Goal: Check status: Check status

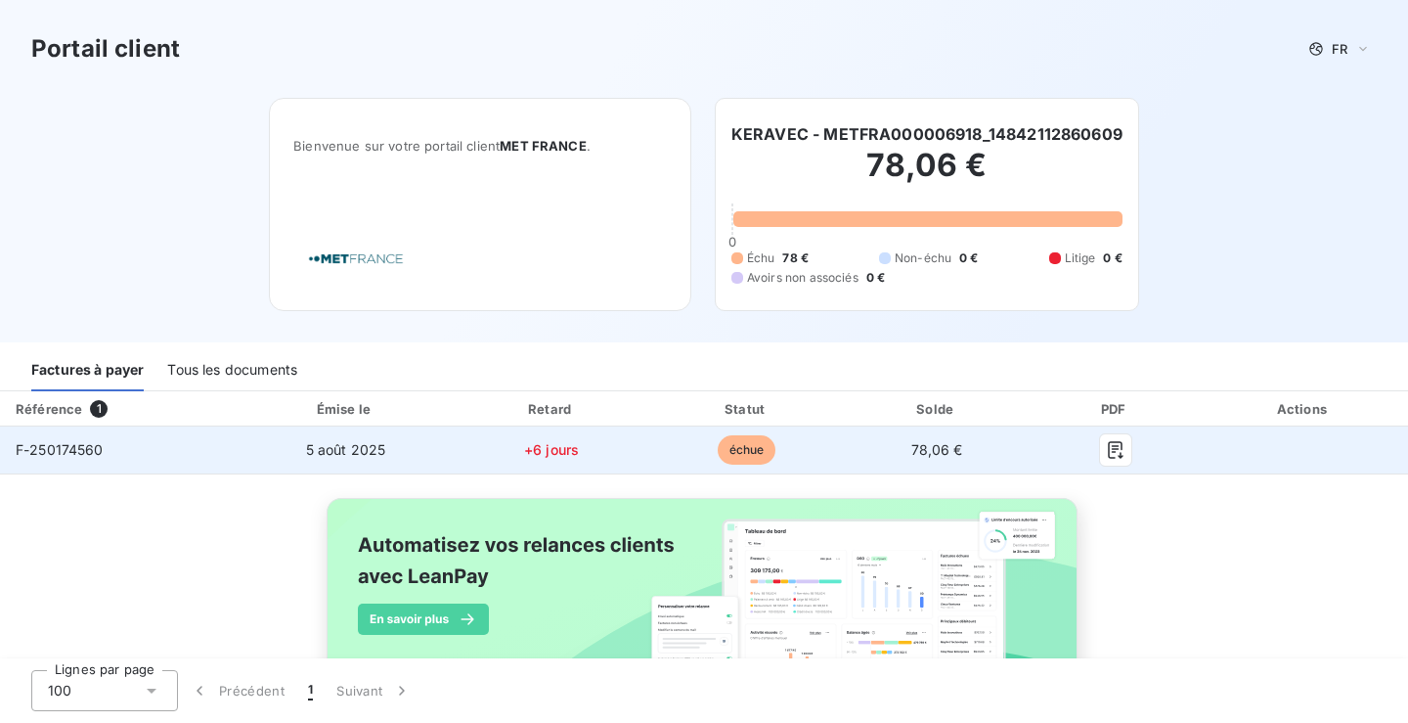
click at [66, 448] on span "F-250174560" at bounding box center [60, 449] width 88 height 17
click at [82, 450] on span "F-250174560" at bounding box center [60, 449] width 88 height 17
click at [83, 451] on span "F-250174560" at bounding box center [60, 449] width 88 height 17
click at [83, 452] on span "F-250174560" at bounding box center [60, 449] width 88 height 17
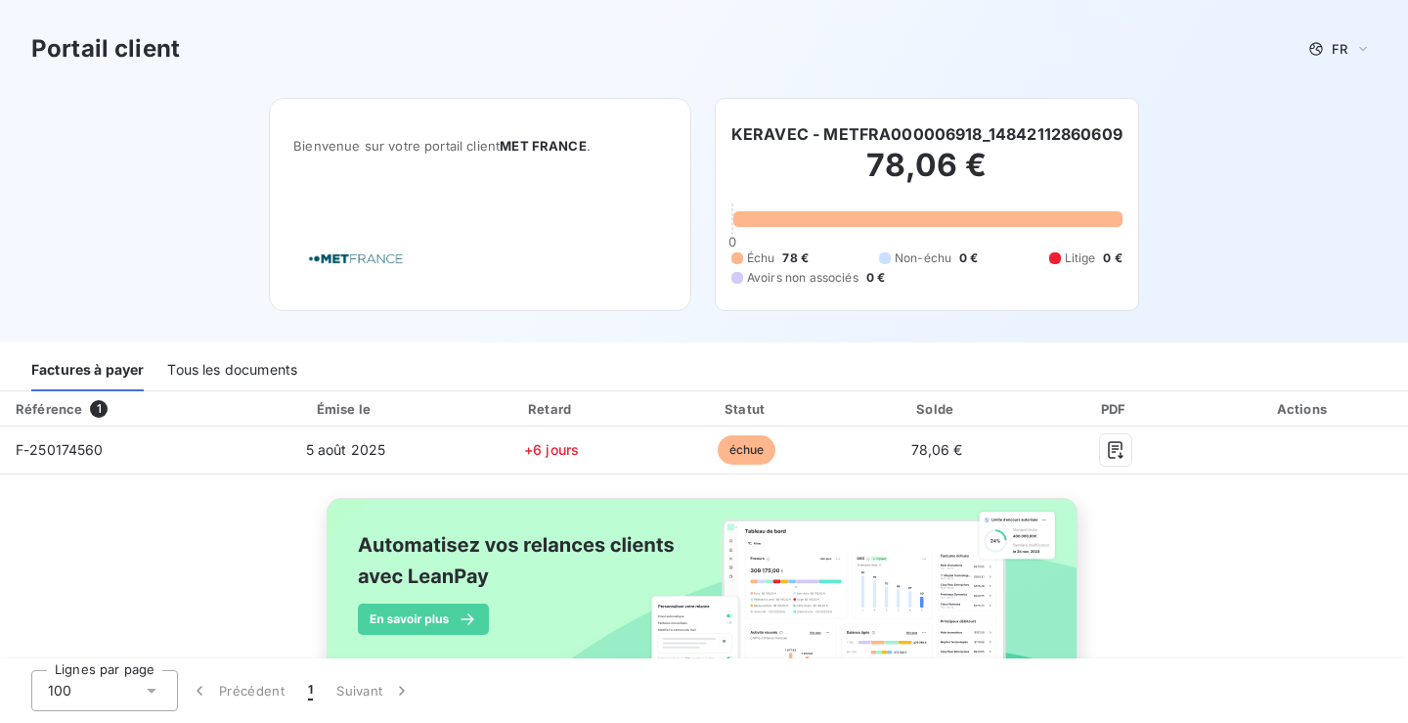
click at [227, 375] on div "Tous les documents" at bounding box center [232, 370] width 130 height 41
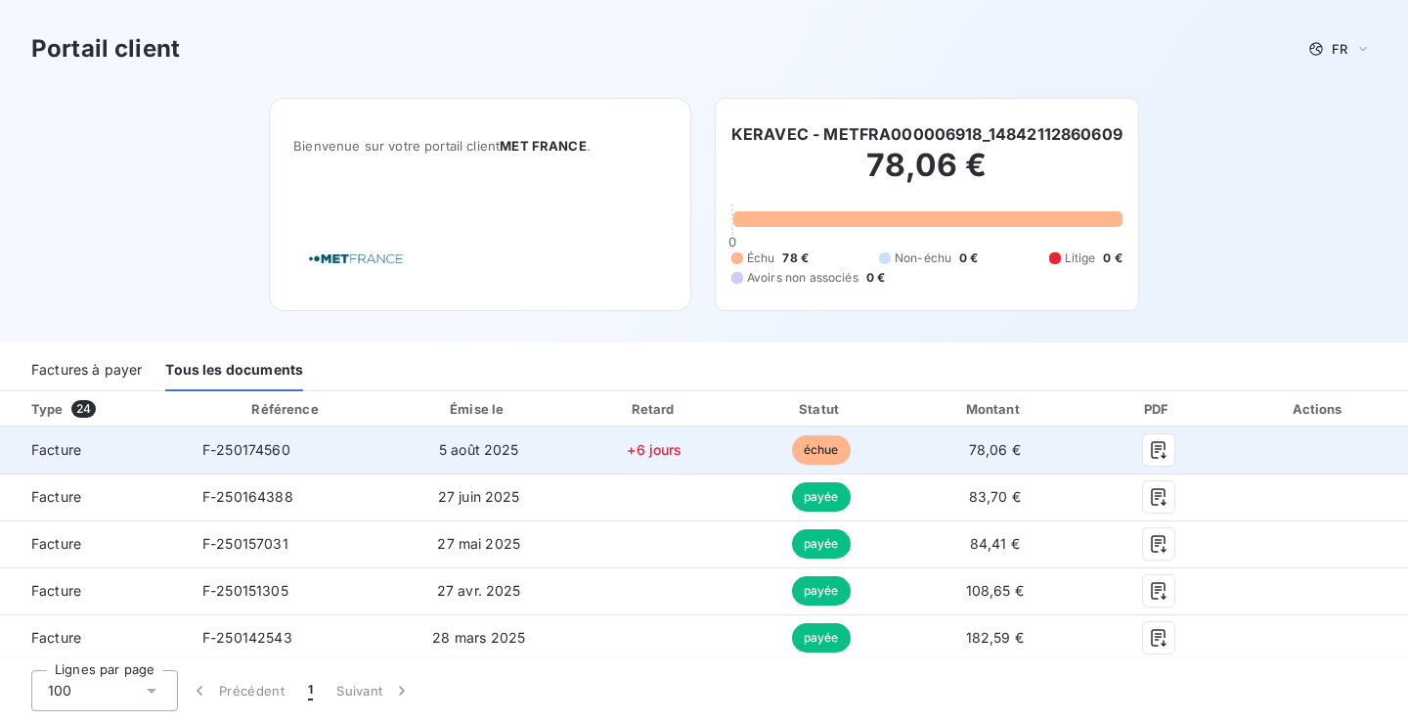
click at [1320, 451] on td at bounding box center [1319, 449] width 178 height 47
drag, startPoint x: 1320, startPoint y: 451, endPoint x: 986, endPoint y: 443, distance: 334.5
click at [1313, 457] on td at bounding box center [1319, 449] width 178 height 47
